Goal: Find specific page/section: Find specific page/section

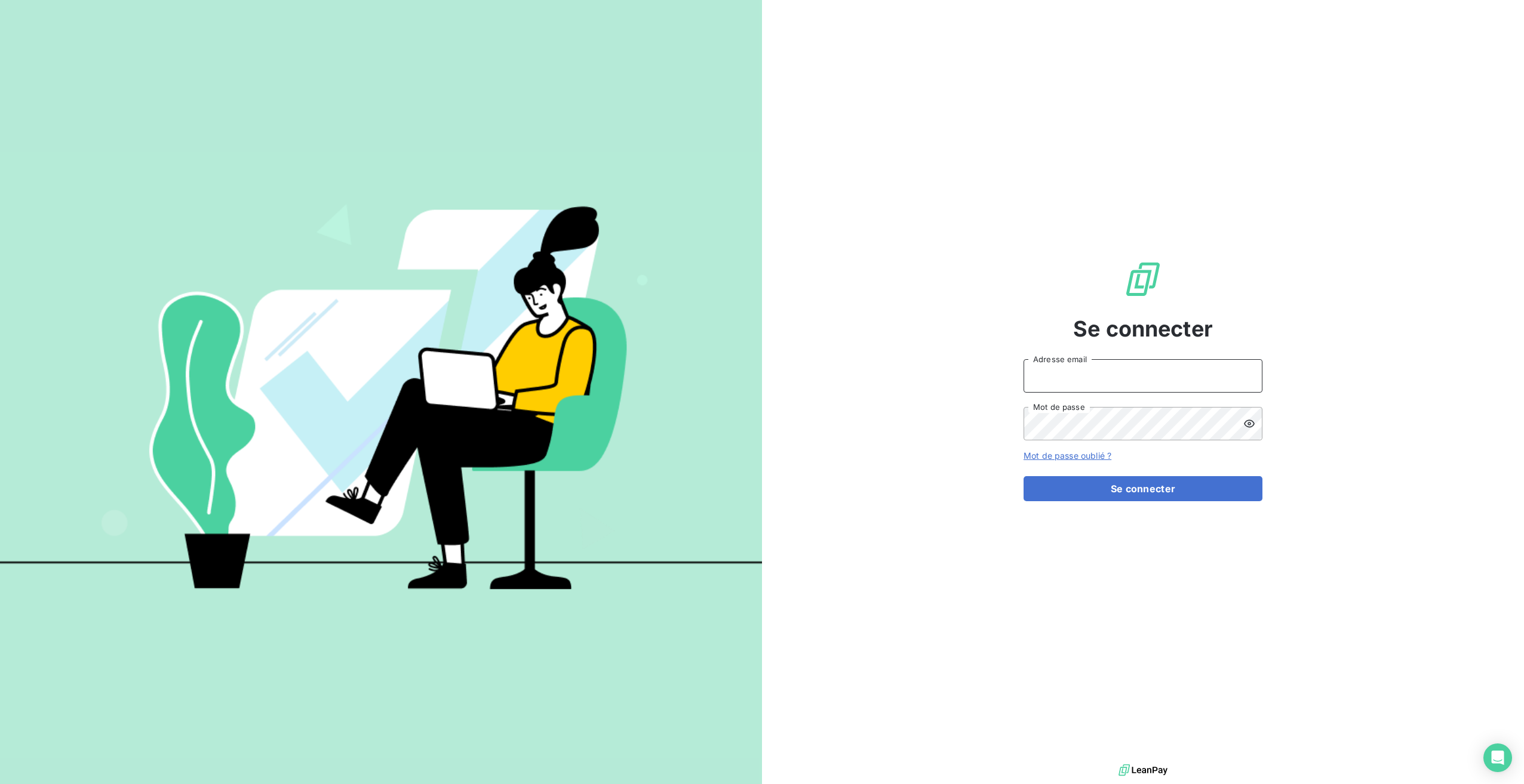
click at [1117, 369] on input "Adresse email" at bounding box center [1143, 376] width 239 height 34
type input "[EMAIL_ADDRESS][DOMAIN_NAME]"
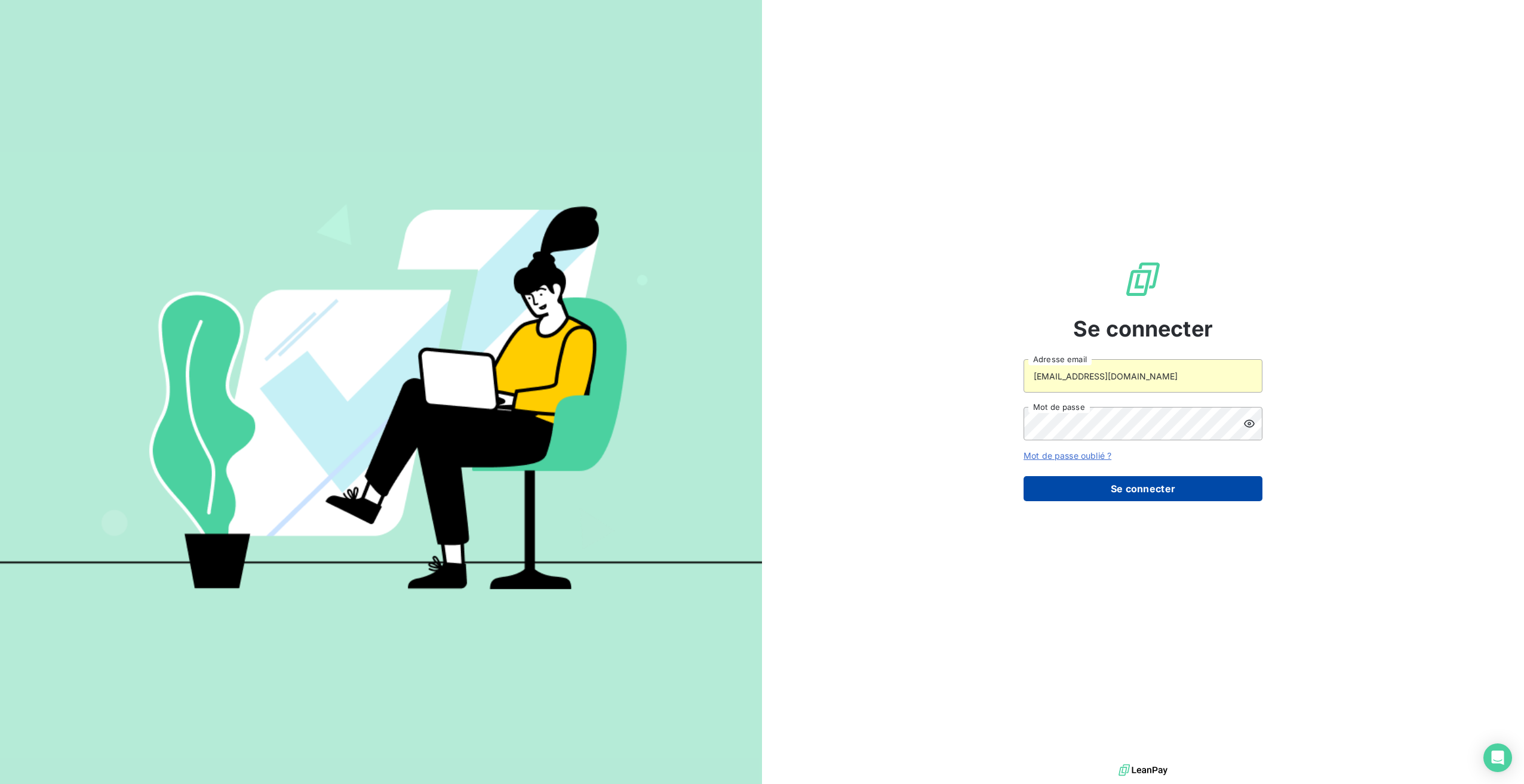
click at [1075, 488] on button "Se connecter" at bounding box center [1143, 489] width 239 height 25
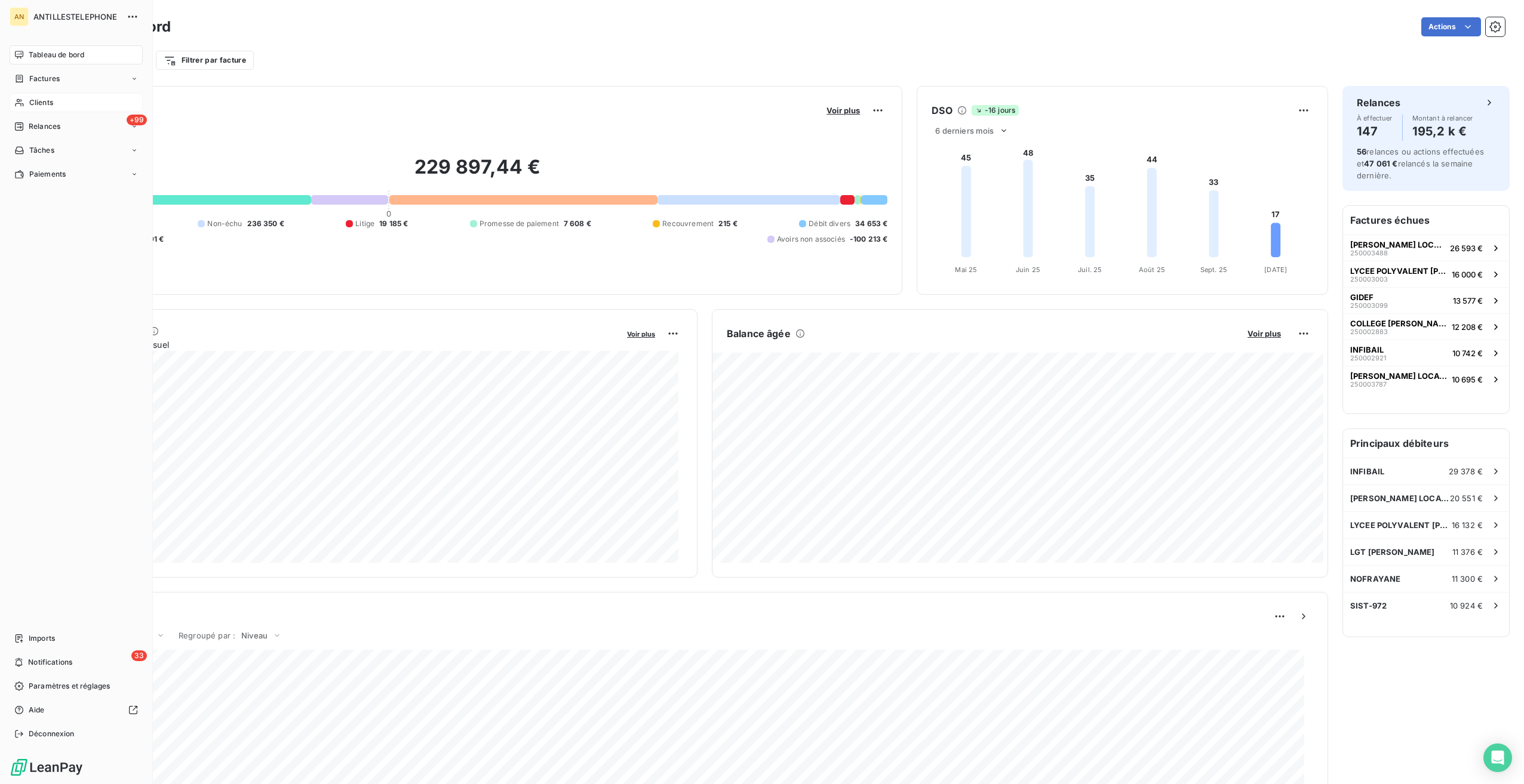
click at [70, 103] on div "Clients" at bounding box center [76, 103] width 133 height 19
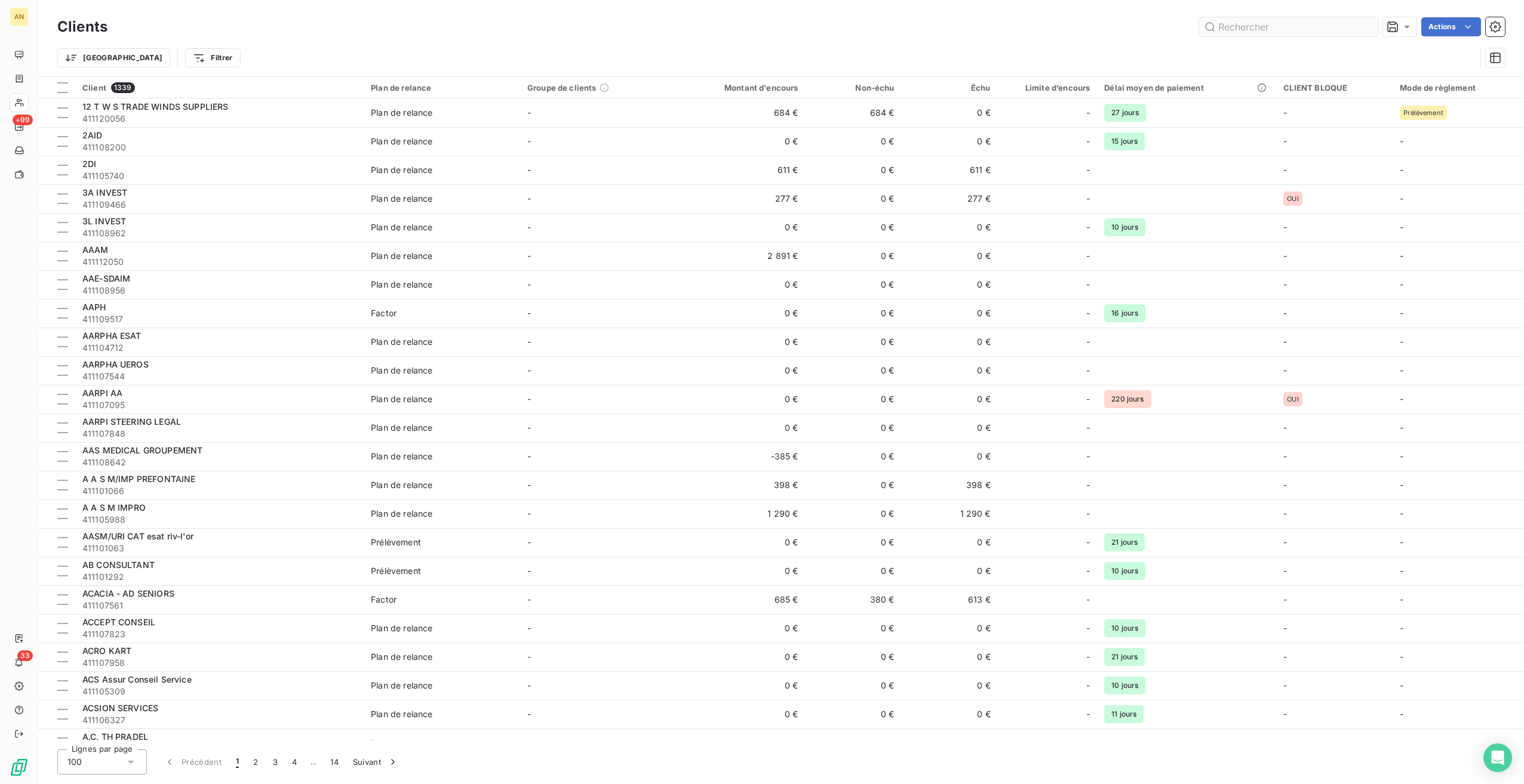
click at [1298, 22] on input "text" at bounding box center [1289, 27] width 179 height 19
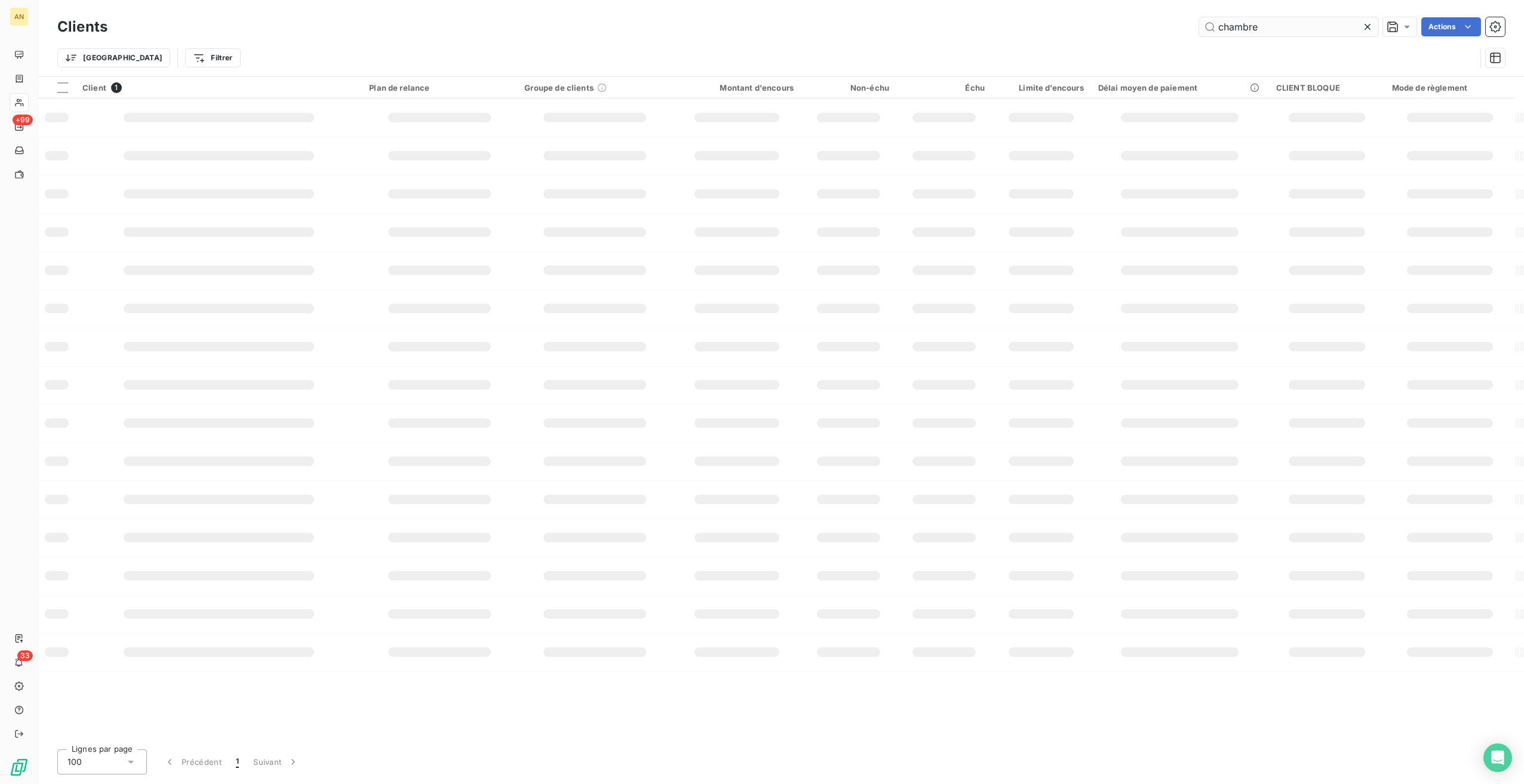
type input "chambre"
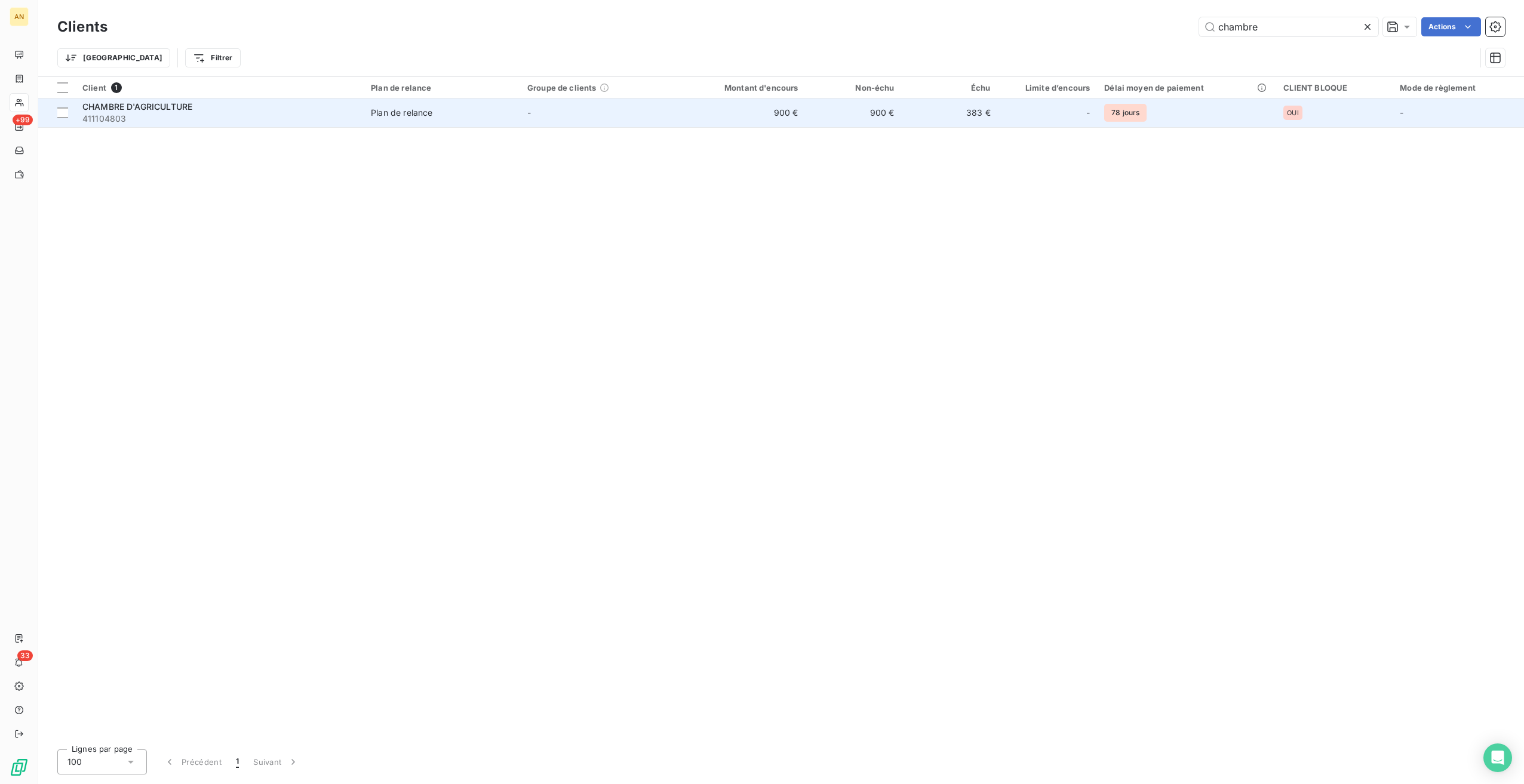
click at [537, 106] on td "-" at bounding box center [598, 112] width 156 height 29
